Goal: Entertainment & Leisure: Consume media (video, audio)

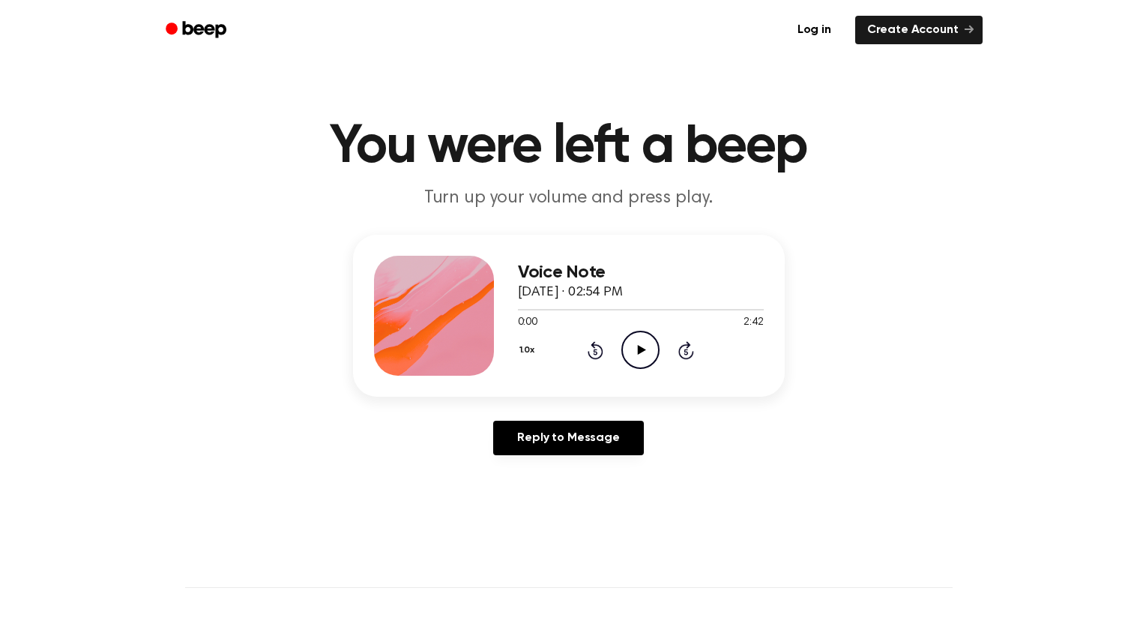
click at [635, 361] on icon "Play Audio" at bounding box center [641, 350] width 38 height 38
click at [637, 343] on icon "Pause Audio" at bounding box center [641, 350] width 38 height 38
click at [640, 343] on icon "Play Audio" at bounding box center [641, 350] width 38 height 38
click at [642, 350] on icon at bounding box center [642, 350] width 8 height 10
click at [523, 349] on button "1.0x" at bounding box center [529, 349] width 22 height 25
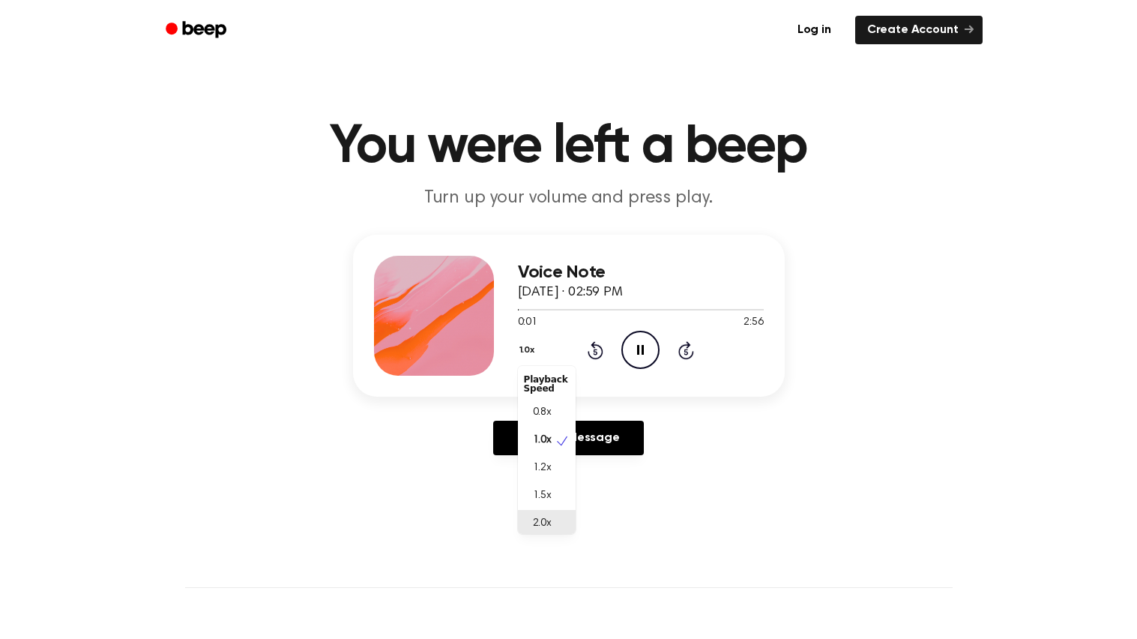
click at [529, 519] on div "2.0x" at bounding box center [538, 524] width 28 height 16
click at [526, 350] on button "2.0x" at bounding box center [530, 349] width 25 height 25
click at [547, 439] on span "1.0x" at bounding box center [542, 438] width 19 height 16
click at [600, 340] on icon "Rewind 5 seconds" at bounding box center [595, 349] width 16 height 19
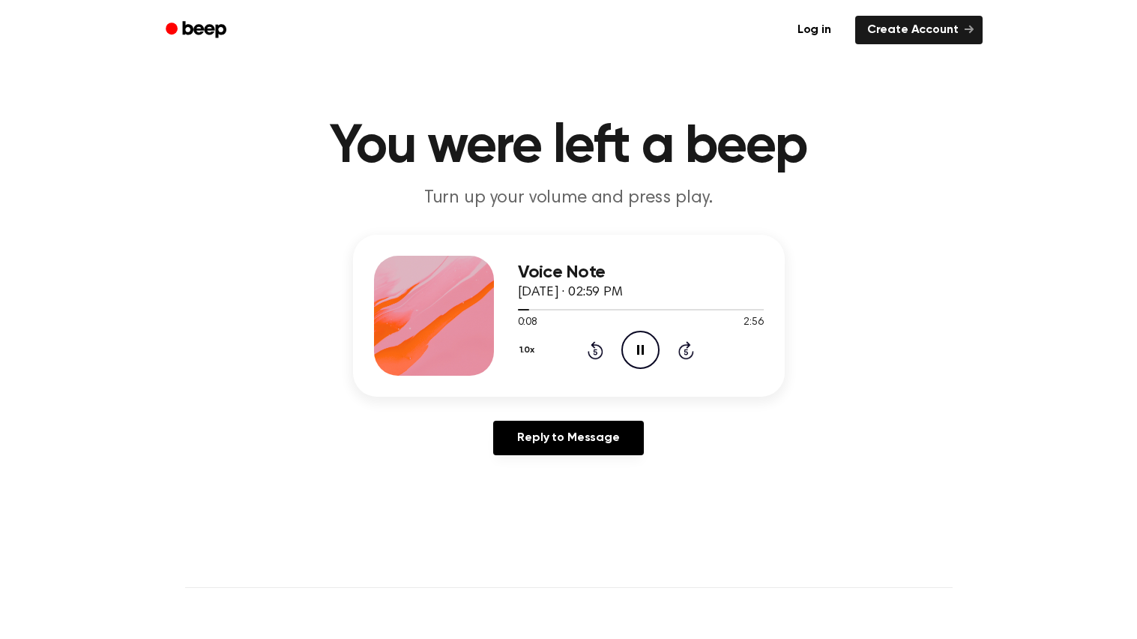
click at [600, 340] on icon "Rewind 5 seconds" at bounding box center [595, 349] width 16 height 19
click at [723, 453] on div "Reply to Message" at bounding box center [569, 444] width 432 height 46
click at [639, 358] on icon "Play Audio" at bounding box center [641, 350] width 38 height 38
click at [962, 257] on div "Voice Note October 4, 2025 · 02:59 PM 0:34 2:56 Your browser does not support t…" at bounding box center [568, 351] width 1101 height 232
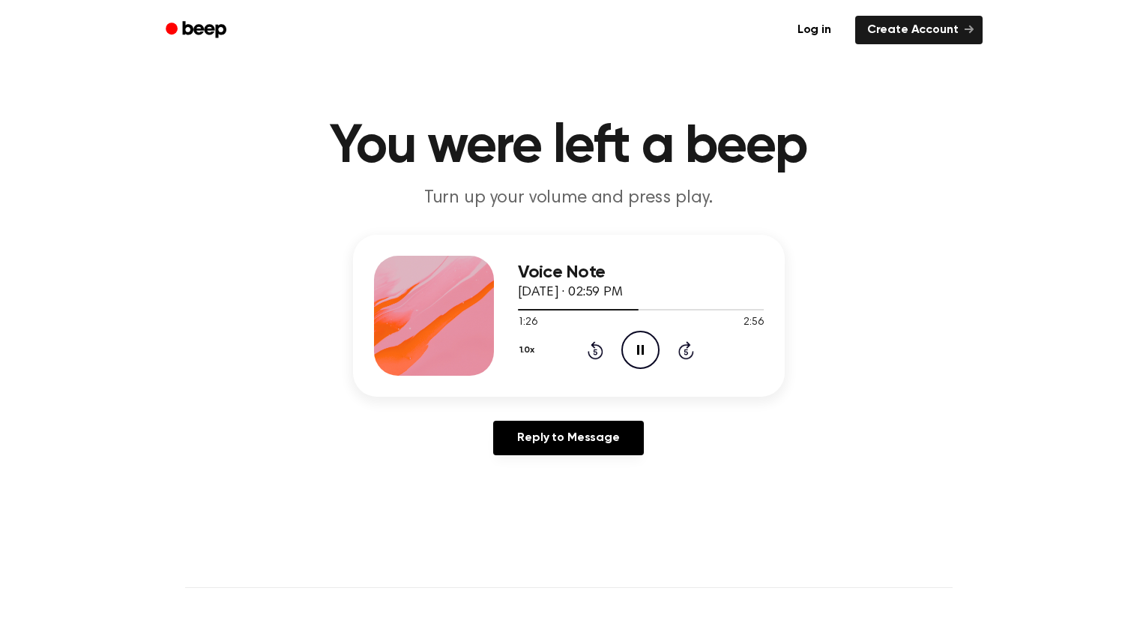
click at [449, 188] on p "Turn up your volume and press play." at bounding box center [569, 198] width 576 height 25
click at [442, 146] on h1 "You were left a beep" at bounding box center [569, 147] width 768 height 54
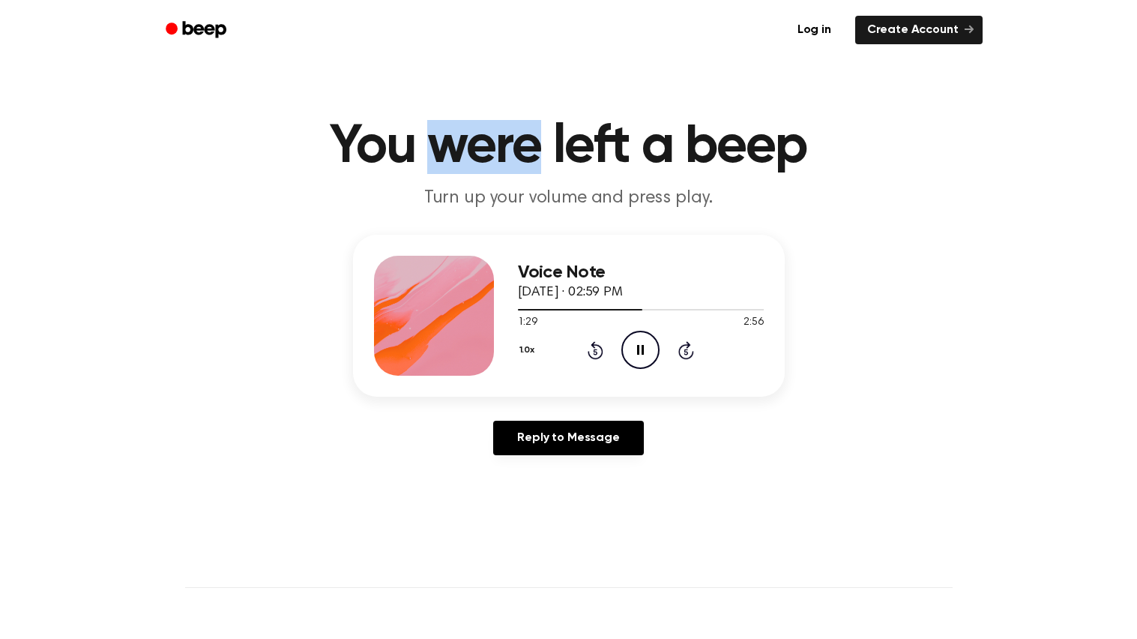
click at [442, 146] on h1 "You were left a beep" at bounding box center [569, 147] width 768 height 54
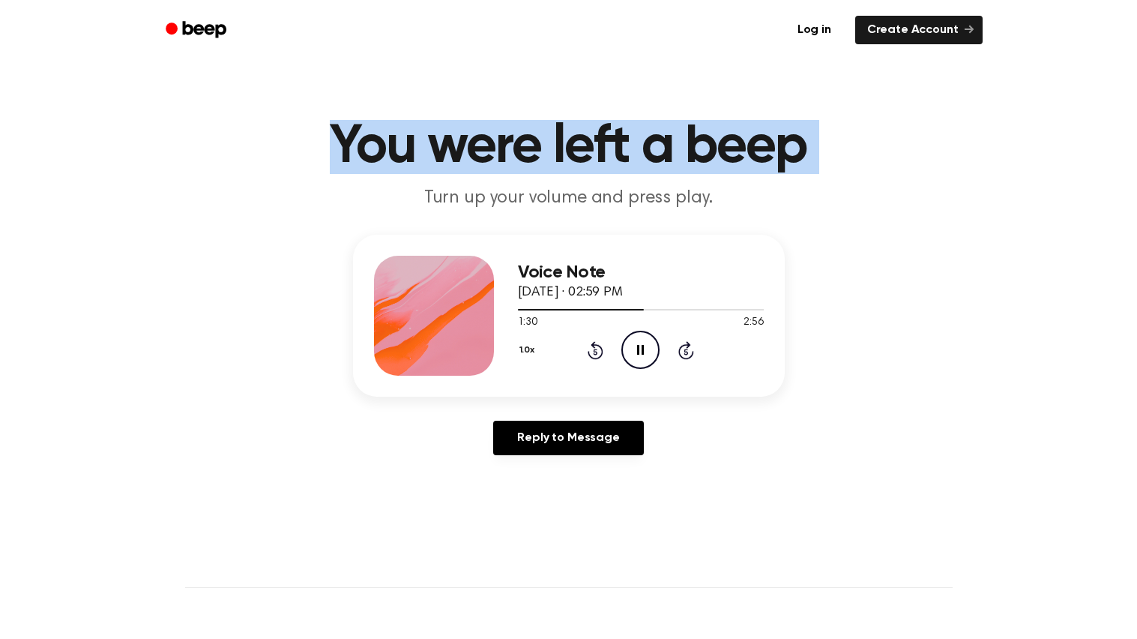
click at [429, 103] on main "You were left a beep Turn up your volume and press play. Voice Note October 4, …" at bounding box center [568, 462] width 1137 height 924
